Goal: Transaction & Acquisition: Purchase product/service

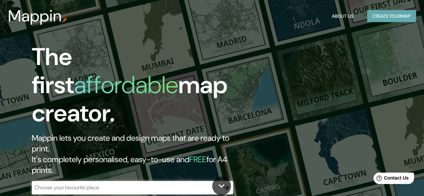
click at [383, 18] on button "Create your map" at bounding box center [391, 16] width 49 height 12
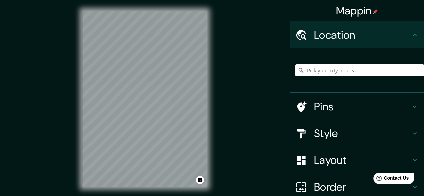
click at [220, 92] on div "Mappin Location Pins Style Layout Border Choose a border. Hint : you can make l…" at bounding box center [212, 104] width 424 height 209
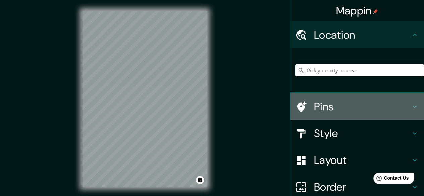
click at [328, 100] on h4 "Pins" at bounding box center [362, 106] width 96 height 13
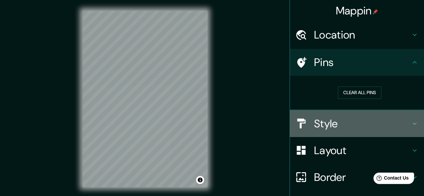
click at [342, 119] on h4 "Style" at bounding box center [362, 123] width 96 height 13
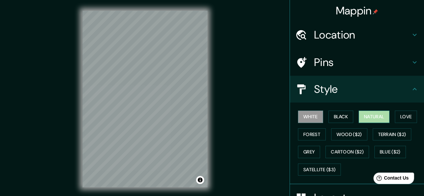
click at [375, 116] on button "Natural" at bounding box center [373, 117] width 31 height 12
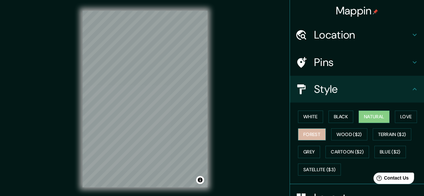
click at [303, 133] on button "Forest" at bounding box center [312, 134] width 28 height 12
click at [369, 119] on button "Natural" at bounding box center [373, 117] width 31 height 12
click at [212, 63] on div "© Mapbox © OpenStreetMap Improve this map" at bounding box center [145, 99] width 146 height 198
click at [235, 67] on div "Mappin Location Pins Style White Black Natural Love Forest Wood ($2) Terrain ($…" at bounding box center [212, 104] width 424 height 209
